Goal: Transaction & Acquisition: Purchase product/service

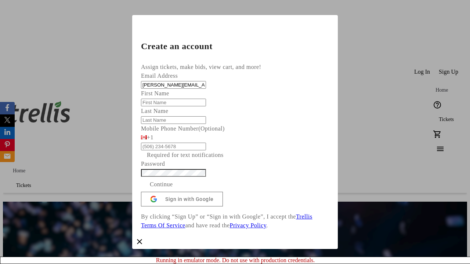
type input "[PERSON_NAME][EMAIL_ADDRESS][DOMAIN_NAME]"
type input "[PERSON_NAME]"
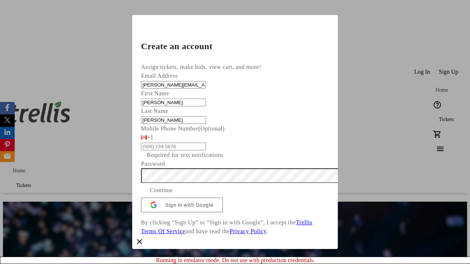
type input "[PERSON_NAME]"
click at [173, 195] on span "Continue" at bounding box center [161, 190] width 23 height 9
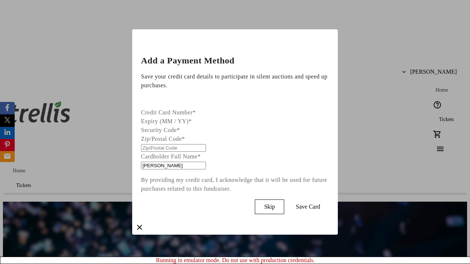
click at [275, 205] on span "Skip" at bounding box center [269, 207] width 11 height 7
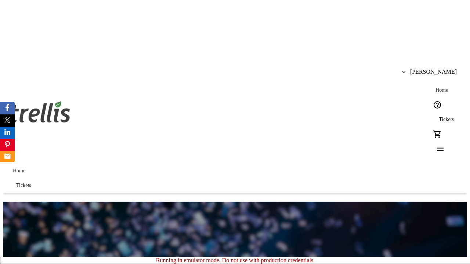
click at [439, 117] on span "Tickets" at bounding box center [446, 120] width 15 height 6
